Goal: Task Accomplishment & Management: Manage account settings

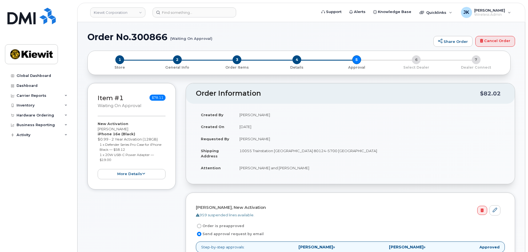
scroll to position [166, 0]
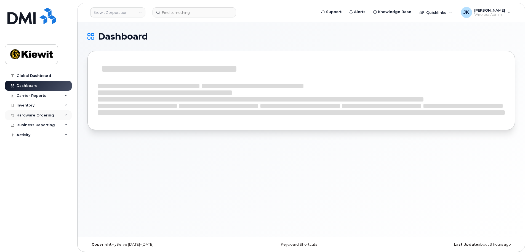
click at [37, 113] on div "Hardware Ordering" at bounding box center [36, 115] width 38 height 4
click at [30, 133] on div "Orders" at bounding box center [26, 135] width 14 height 5
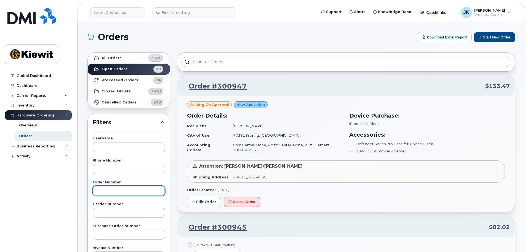
click at [118, 188] on input "text" at bounding box center [129, 191] width 72 height 10
type input "300888"
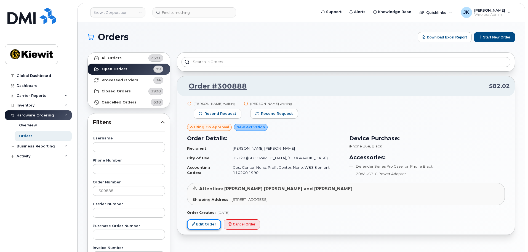
click at [206, 221] on link "Edit Order" at bounding box center [204, 224] width 34 height 10
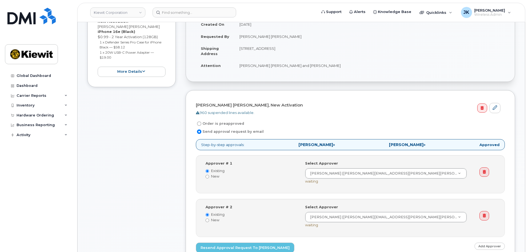
scroll to position [110, 0]
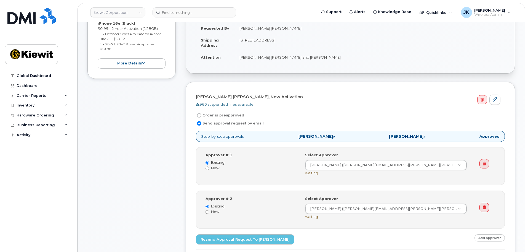
click at [200, 115] on input "Order is preapproved" at bounding box center [199, 115] width 4 height 4
radio input "true"
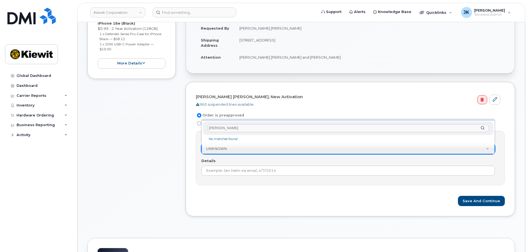
type input "J"
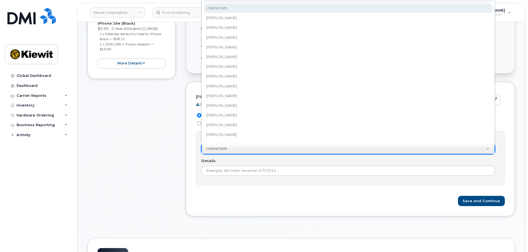
scroll to position [104, 0]
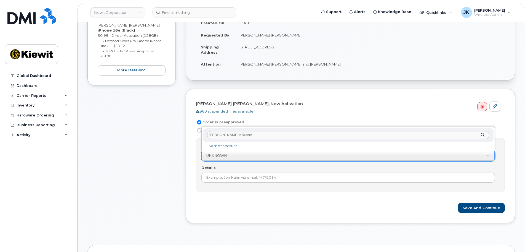
type input "Jennifer.KRussel"
drag, startPoint x: 241, startPoint y: 135, endPoint x: 188, endPoint y: 131, distance: 53.4
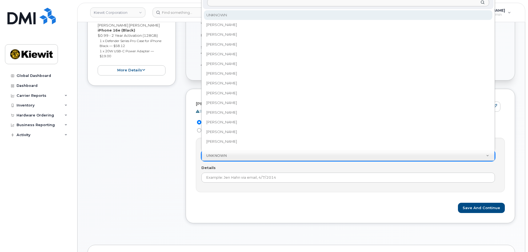
drag, startPoint x: 186, startPoint y: 211, endPoint x: 187, endPoint y: 207, distance: 4.2
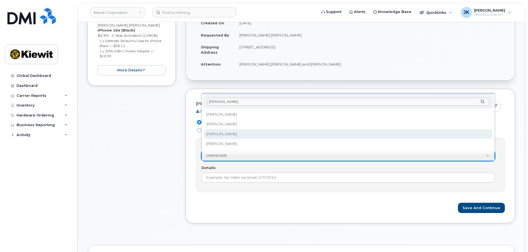
type input "Jennifer"
select select "2149666"
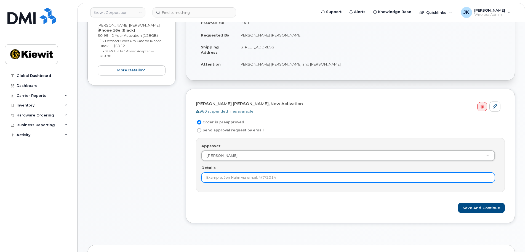
click at [245, 179] on input "Details" at bounding box center [349, 177] width 294 height 10
type input "Only 1 approval is needed."
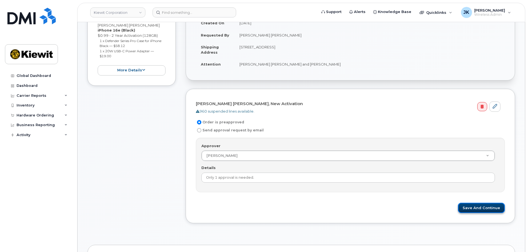
click at [473, 209] on button "Save and Continue" at bounding box center [481, 207] width 47 height 10
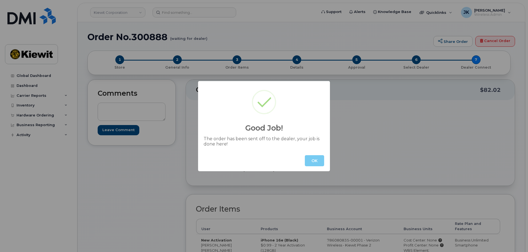
click at [320, 162] on button "OK" at bounding box center [314, 160] width 19 height 11
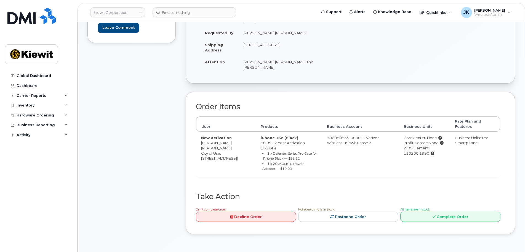
scroll to position [28, 0]
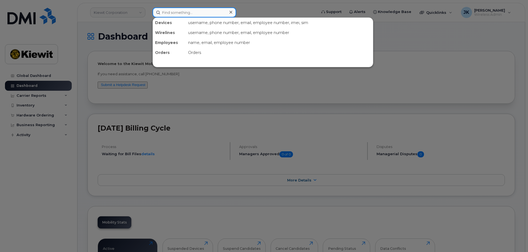
click at [179, 10] on input at bounding box center [195, 12] width 84 height 10
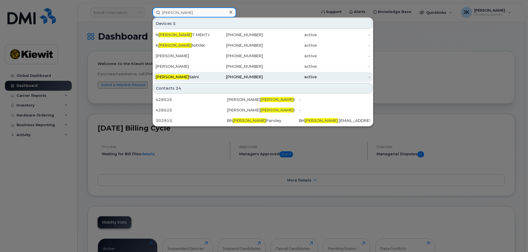
type input "[PERSON_NAME]"
click at [259, 77] on div "[PHONE_NUMBER]" at bounding box center [237, 77] width 54 height 6
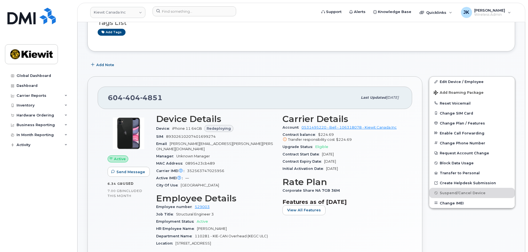
scroll to position [83, 0]
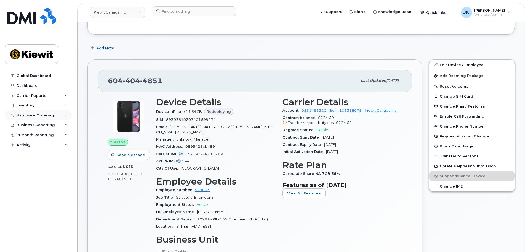
click at [36, 115] on div "Hardware Ordering" at bounding box center [36, 115] width 38 height 4
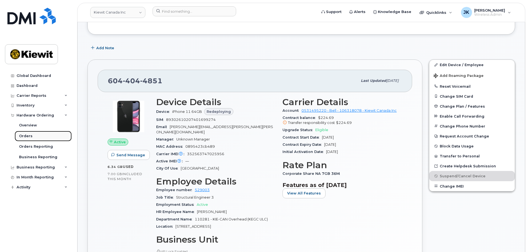
click at [34, 135] on link "Orders" at bounding box center [43, 136] width 57 height 10
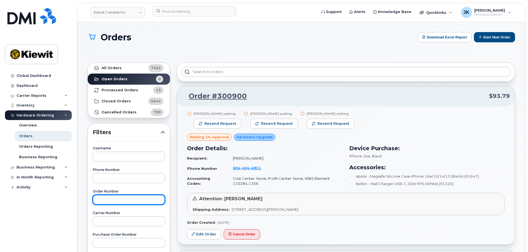
click at [116, 199] on input "text" at bounding box center [129, 199] width 72 height 10
type input "300900"
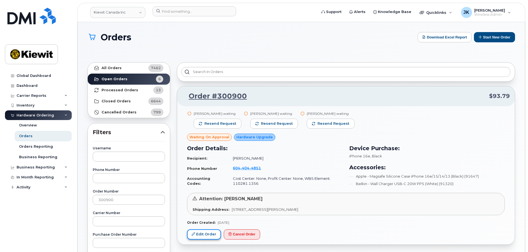
click at [213, 236] on link "Edit Order" at bounding box center [204, 234] width 34 height 10
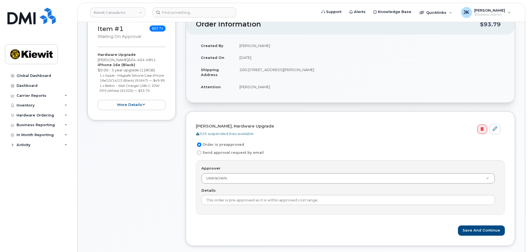
scroll to position [83, 0]
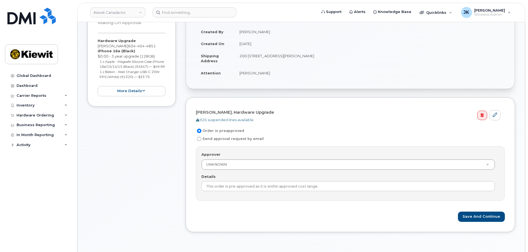
click at [200, 138] on input "Send approval request by email" at bounding box center [199, 138] width 4 height 4
radio input "true"
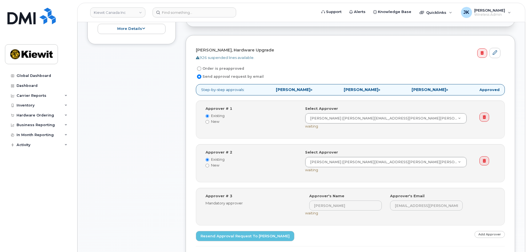
scroll to position [166, 0]
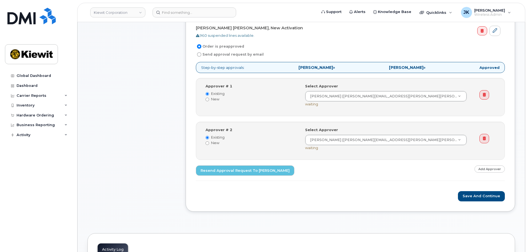
scroll to position [166, 0]
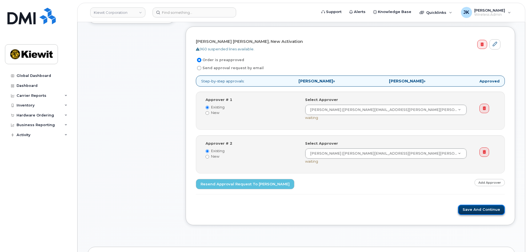
click at [474, 208] on button "Save and Continue" at bounding box center [481, 209] width 47 height 10
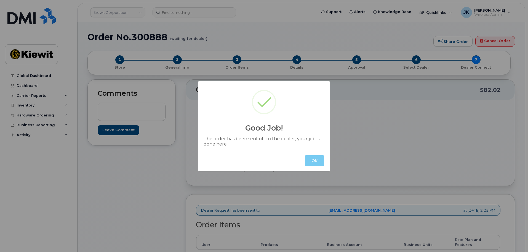
click at [318, 159] on button "OK" at bounding box center [314, 160] width 19 height 11
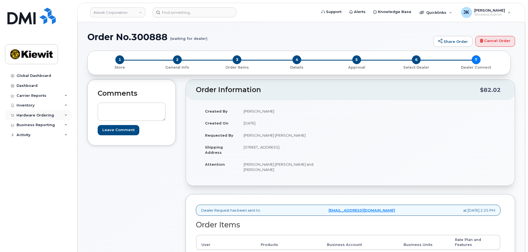
click at [41, 113] on div "Hardware Ordering" at bounding box center [36, 115] width 38 height 4
click at [41, 135] on link "Orders" at bounding box center [43, 136] width 57 height 10
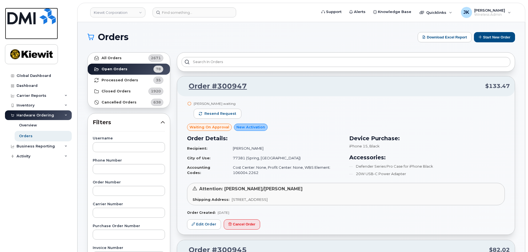
drag, startPoint x: 39, startPoint y: 25, endPoint x: 148, endPoint y: 5, distance: 110.6
click at [39, 25] on link at bounding box center [31, 23] width 53 height 31
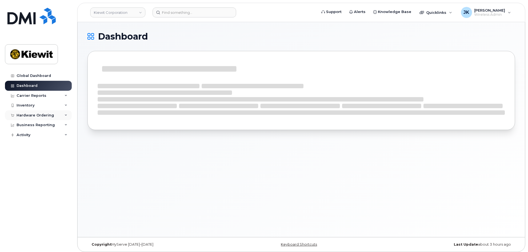
click at [46, 113] on div "Hardware Ordering" at bounding box center [36, 115] width 38 height 4
drag, startPoint x: 37, startPoint y: 135, endPoint x: 42, endPoint y: 132, distance: 5.6
click at [37, 135] on link "Orders" at bounding box center [43, 136] width 57 height 10
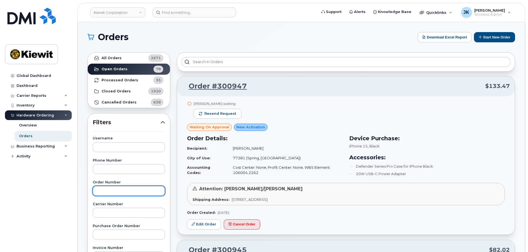
click at [130, 192] on input "text" at bounding box center [129, 191] width 72 height 10
type input "300900"
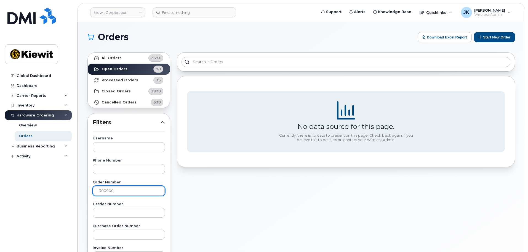
drag, startPoint x: 124, startPoint y: 192, endPoint x: 96, endPoint y: 192, distance: 28.2
click at [96, 192] on input "300900" at bounding box center [129, 191] width 72 height 10
click at [174, 199] on div "No data source for this page. Currently, there is no data to present on this pa…" at bounding box center [346, 243] width 345 height 388
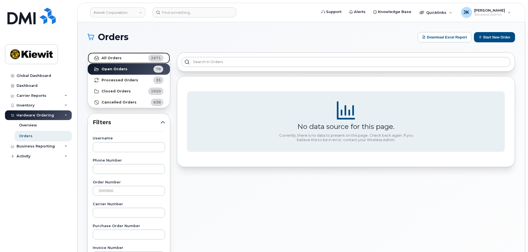
click at [126, 61] on link "All Orders 2671" at bounding box center [129, 57] width 82 height 11
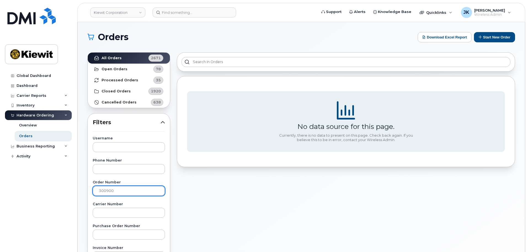
drag, startPoint x: 124, startPoint y: 192, endPoint x: 77, endPoint y: 188, distance: 47.4
click at [77, 188] on body "Kiewit Corporation Support Alerts Knowledge Base Quicklinks Suspend / Cancel De…" at bounding box center [264, 230] width 528 height 461
type input "300900"
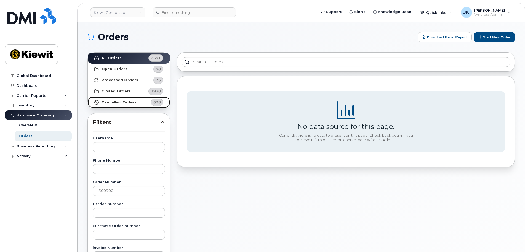
click at [125, 100] on strong "Cancelled Orders" at bounding box center [119, 102] width 35 height 4
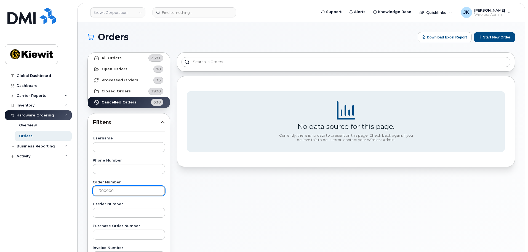
drag, startPoint x: 120, startPoint y: 191, endPoint x: 54, endPoint y: 186, distance: 65.6
click at [78, 186] on div "Kiewit Corporation Support Alerts Knowledge Base Quicklinks Suspend / Cancel De…" at bounding box center [302, 232] width 448 height 421
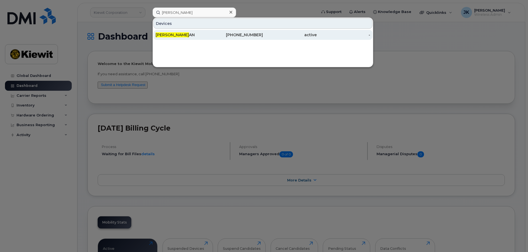
type input "[PERSON_NAME]"
click at [250, 33] on div "[PHONE_NUMBER]" at bounding box center [237, 35] width 54 height 6
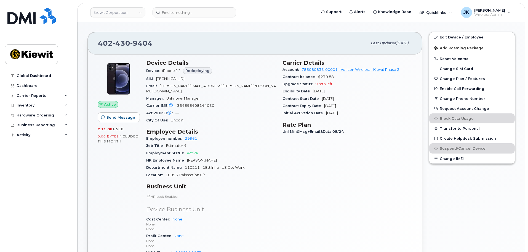
scroll to position [83, 0]
